Goal: Information Seeking & Learning: Learn about a topic

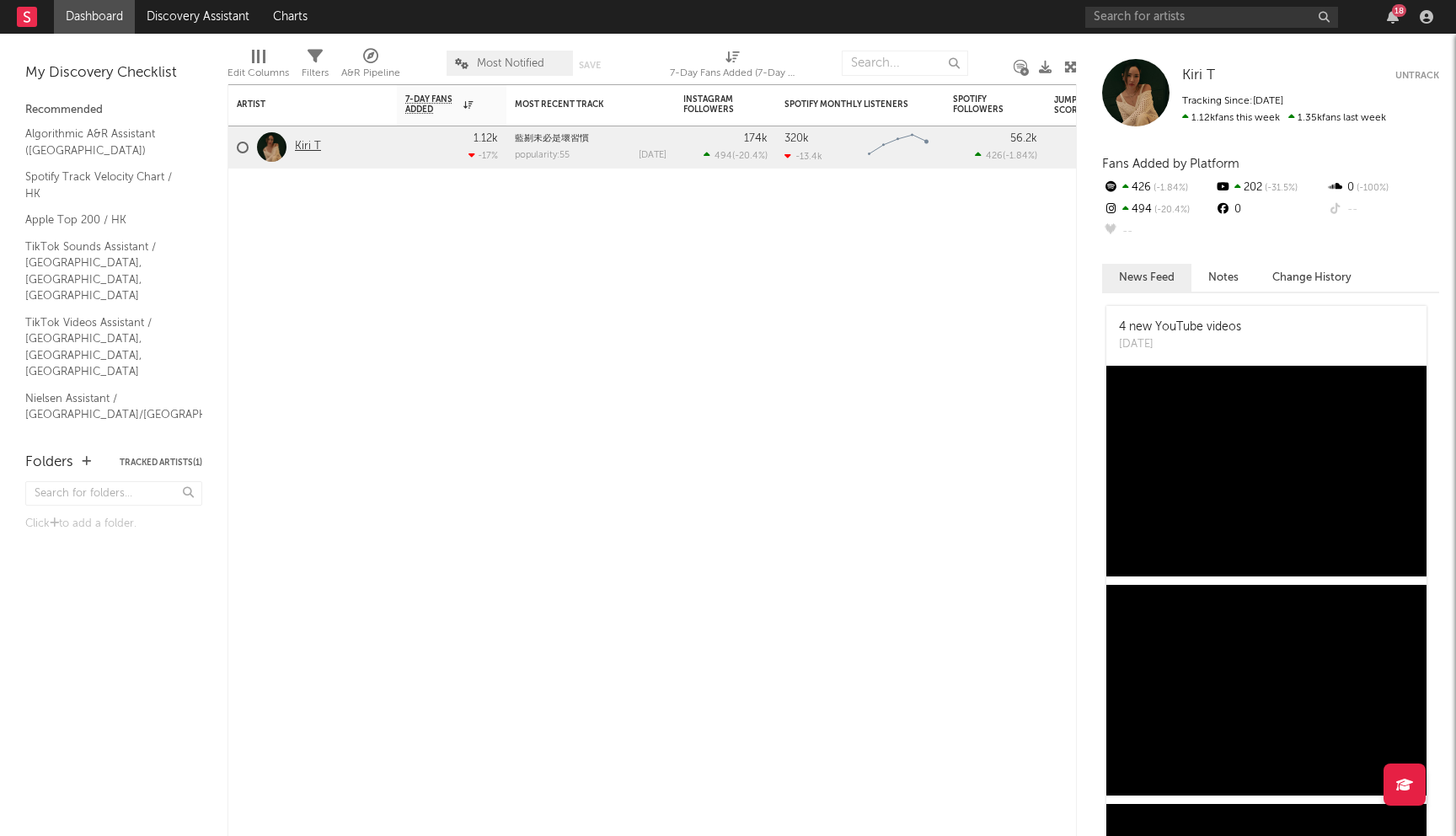
click at [313, 146] on link "Kiri T" at bounding box center [308, 147] width 26 height 15
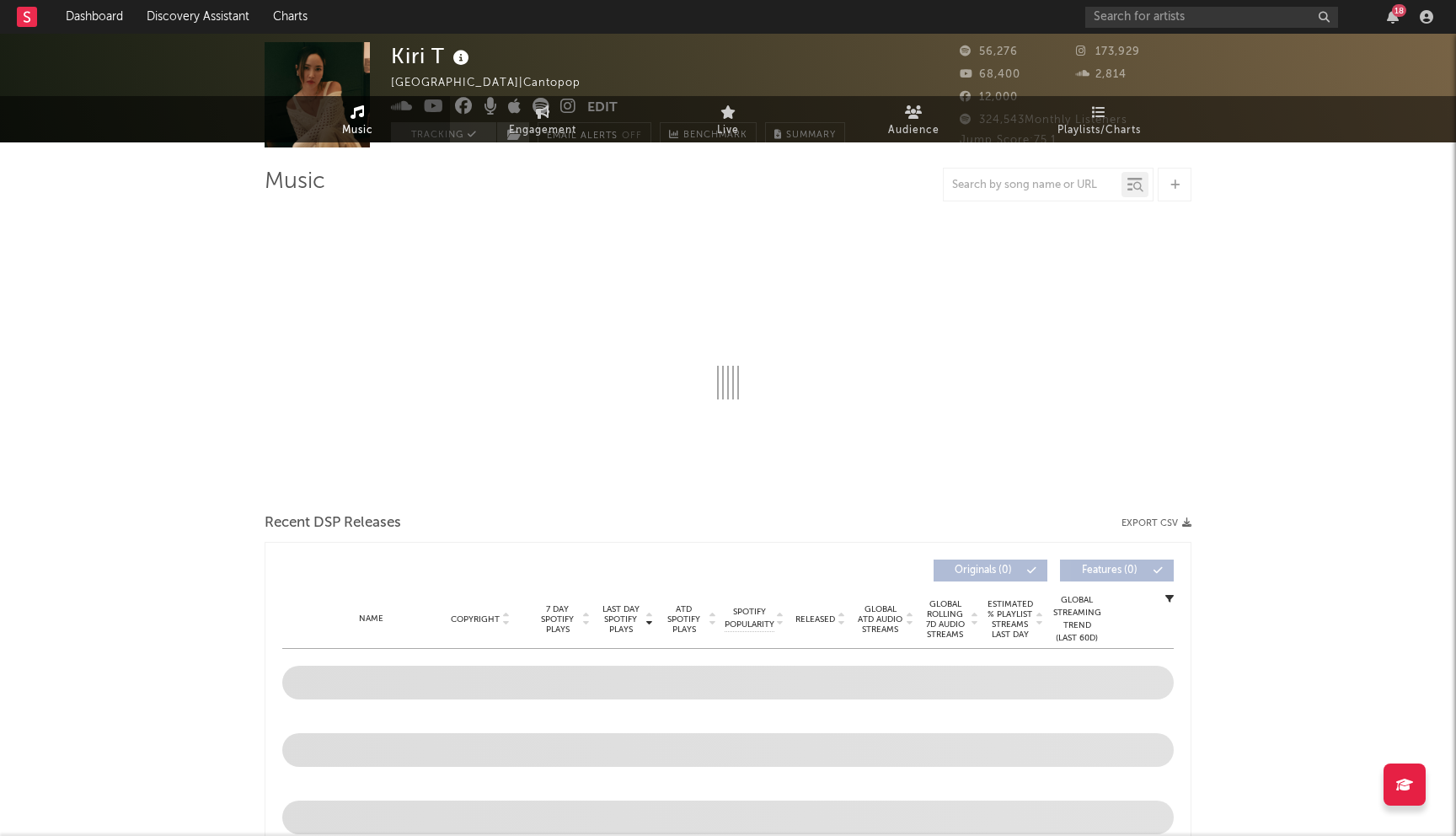
select select "6m"
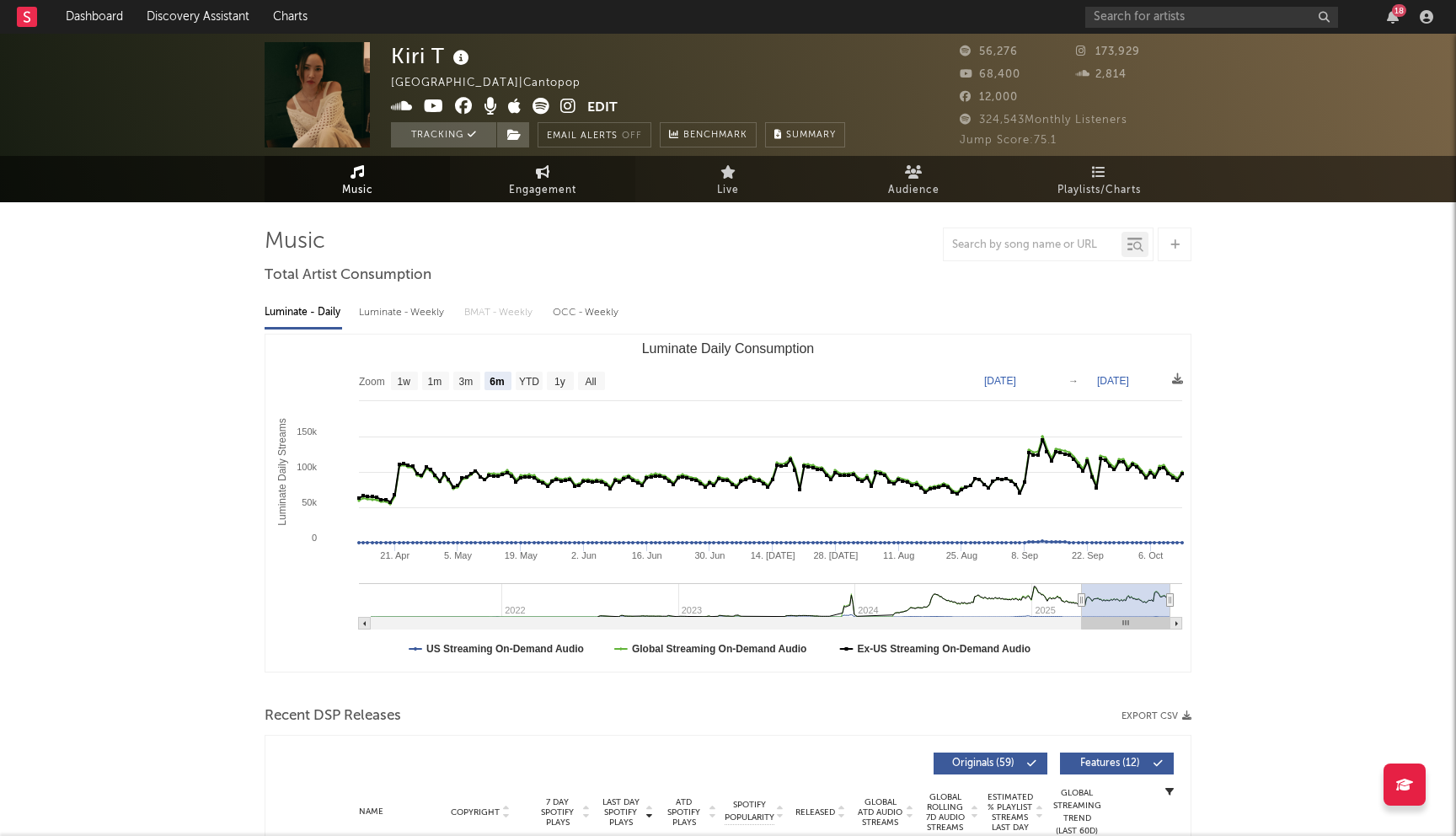
click at [518, 177] on link "Engagement" at bounding box center [543, 179] width 185 height 47
select select "1w"
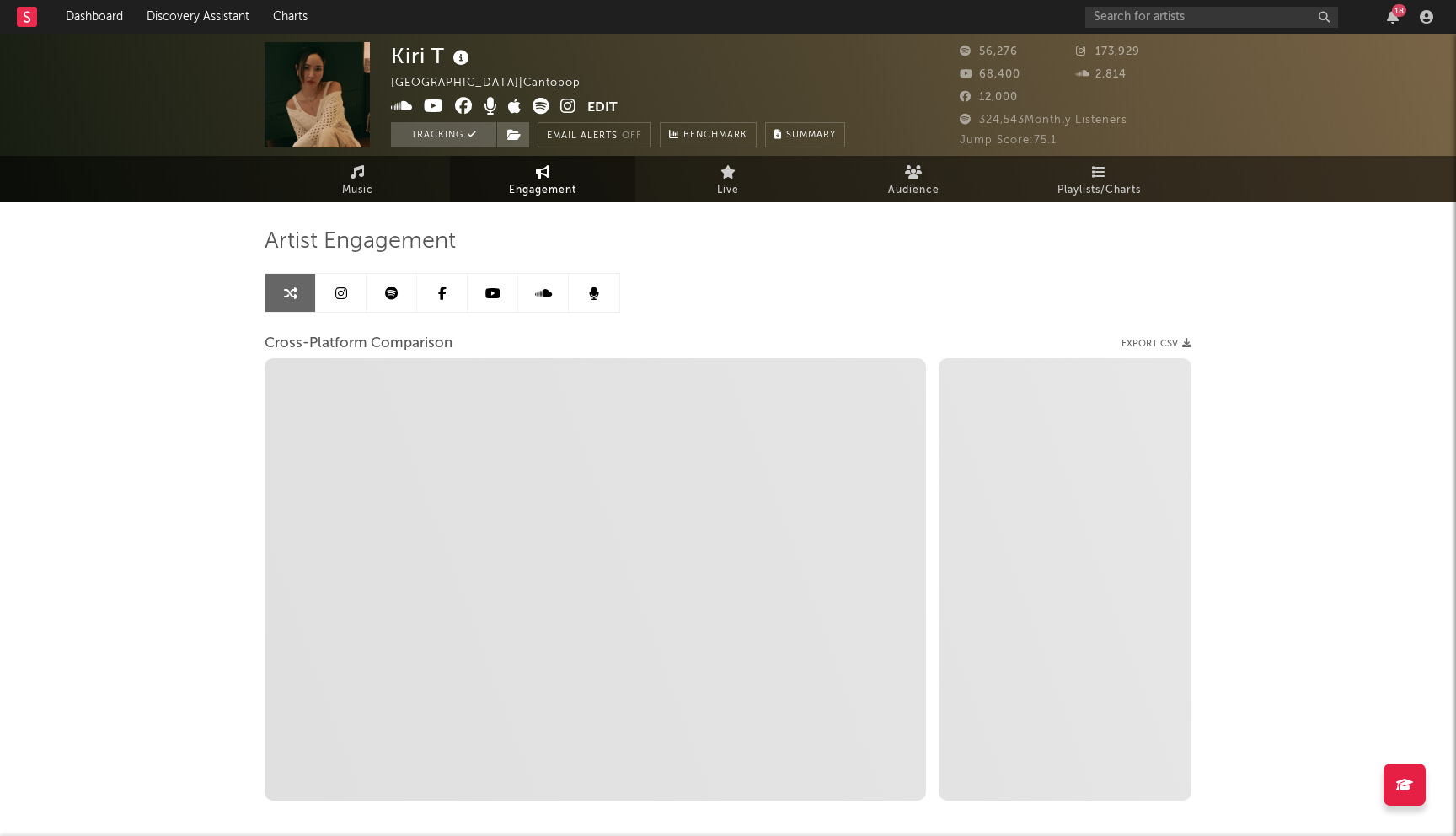
click at [318, 295] on link at bounding box center [341, 292] width 51 height 38
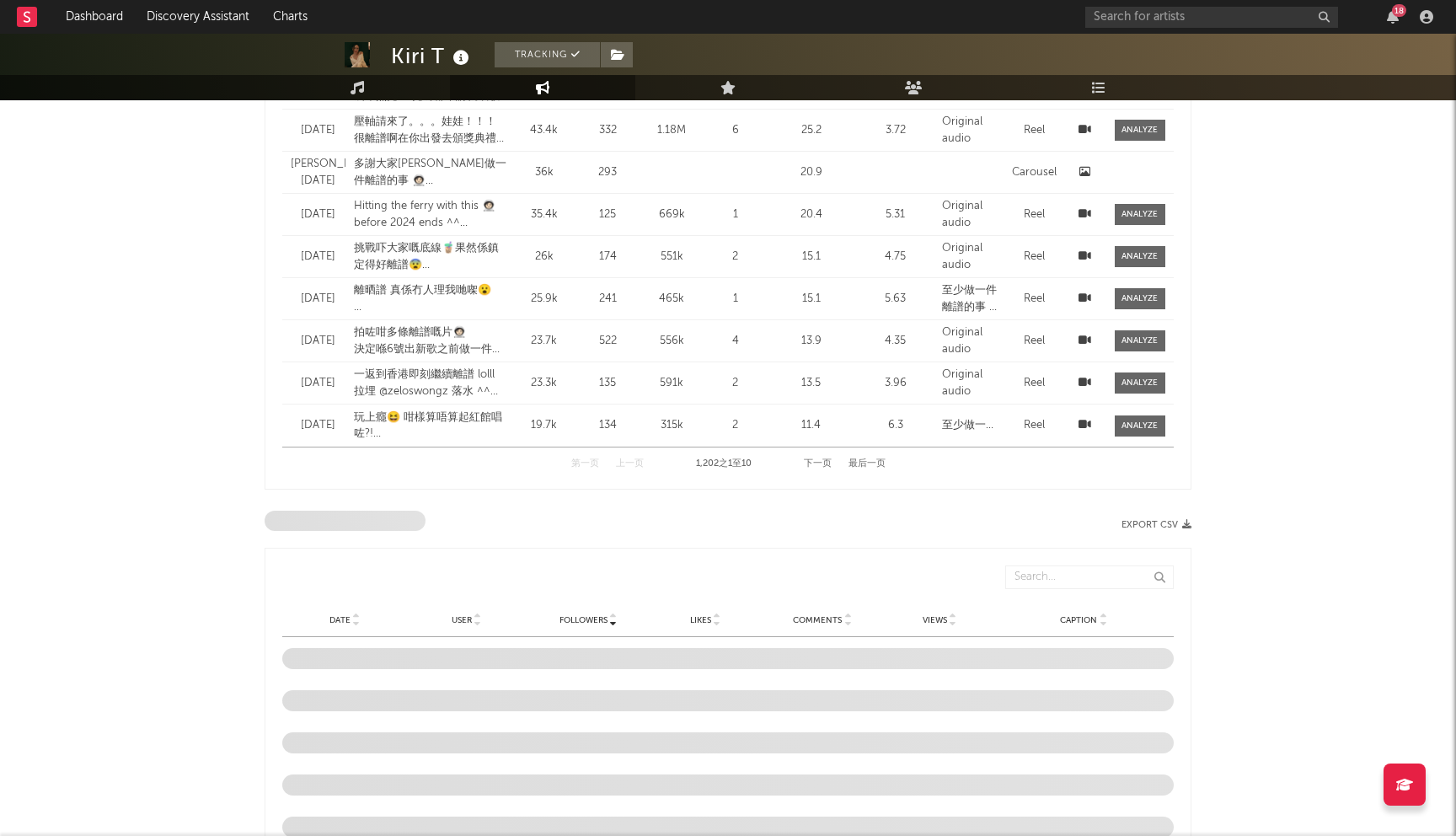
scroll to position [794, 0]
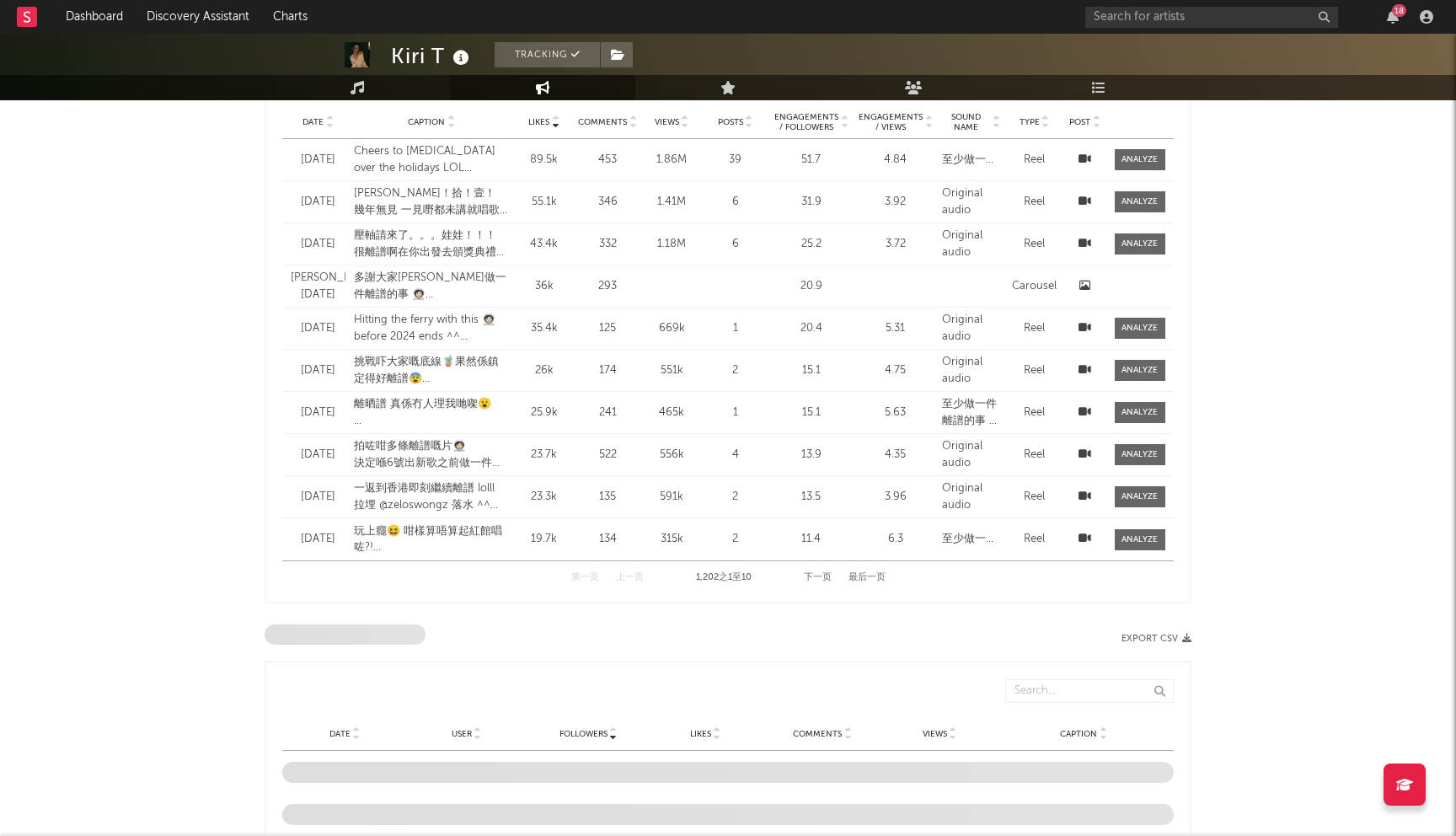
select select "6m"
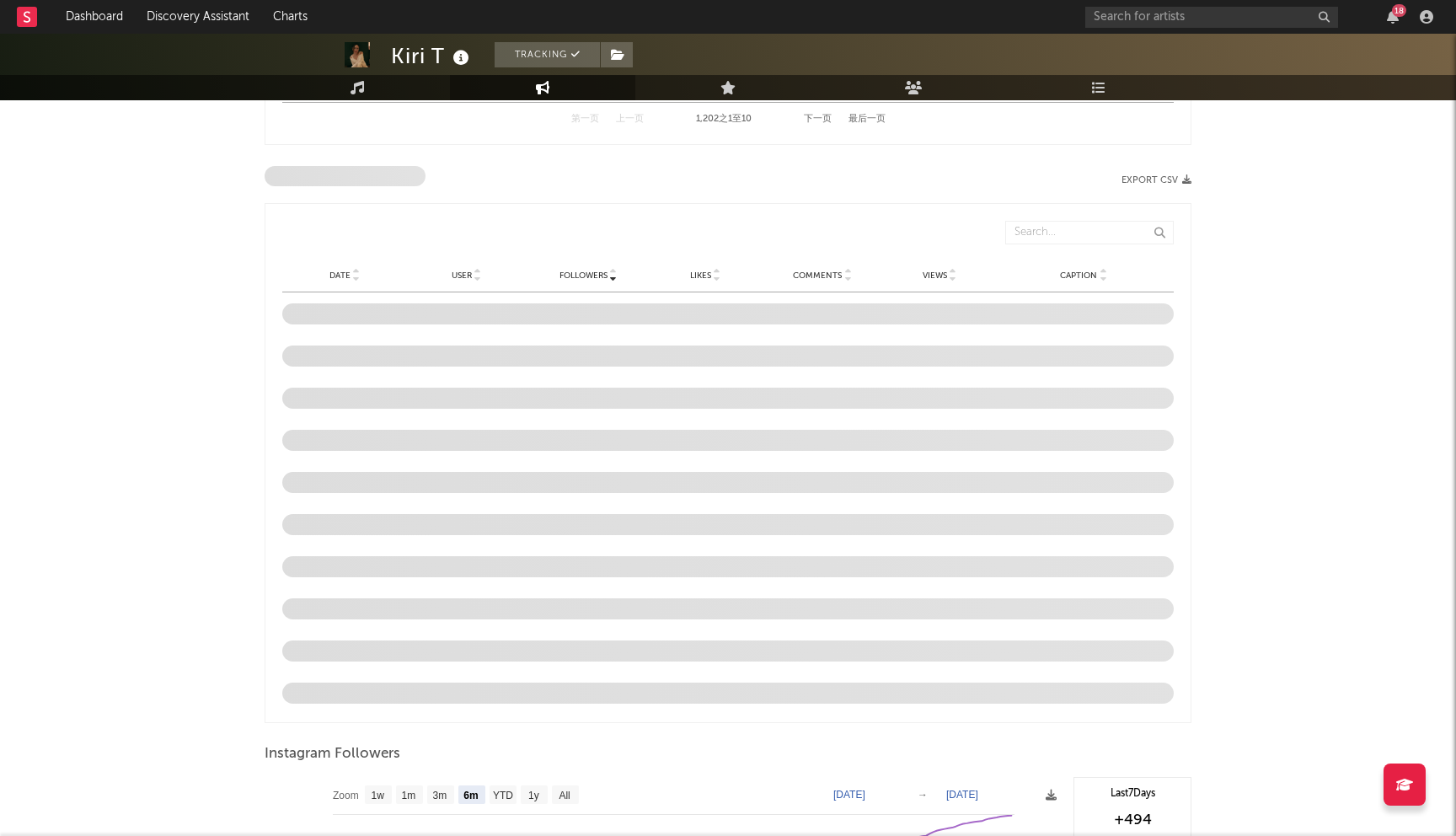
scroll to position [1649, 0]
